Goal: Find specific page/section: Find specific page/section

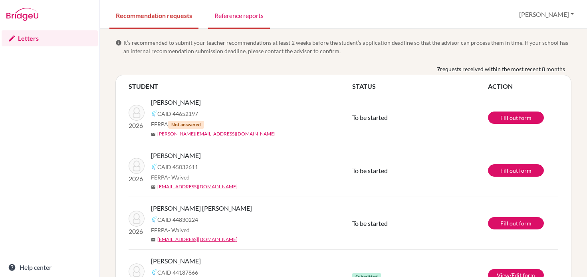
click at [244, 12] on link "Reference reports" at bounding box center [239, 15] width 62 height 28
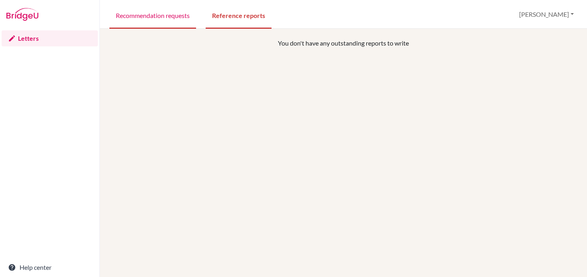
click at [163, 12] on link "Recommendation requests" at bounding box center [152, 15] width 87 height 28
